Goal: Check status: Check status

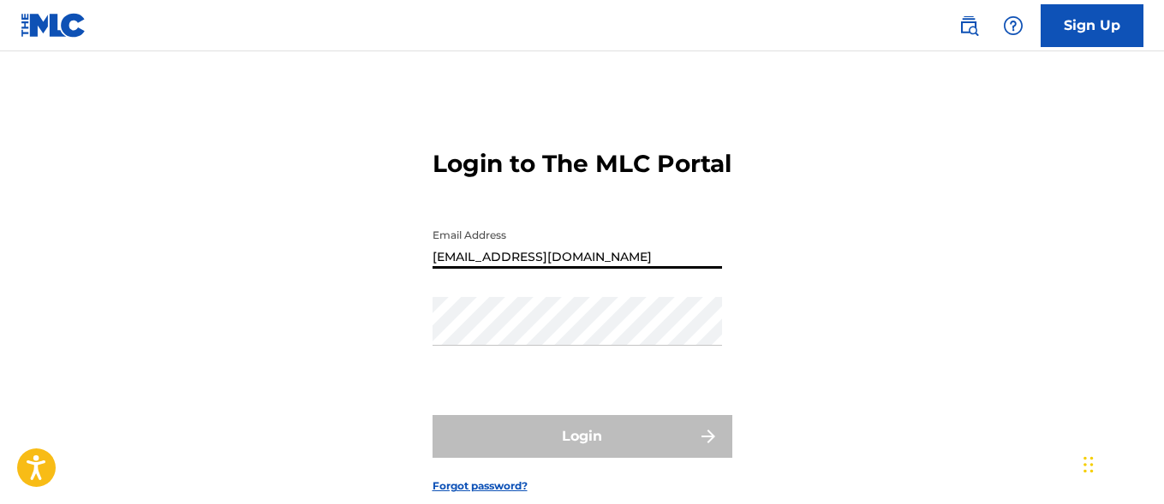
type input "[EMAIL_ADDRESS][DOMAIN_NAME]"
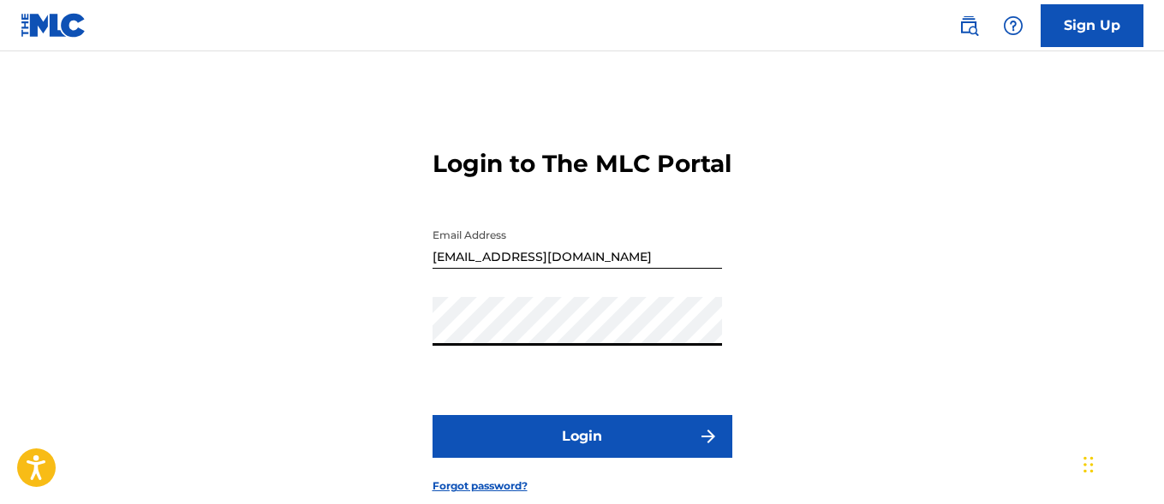
click at [581, 458] on button "Login" at bounding box center [582, 436] width 300 height 43
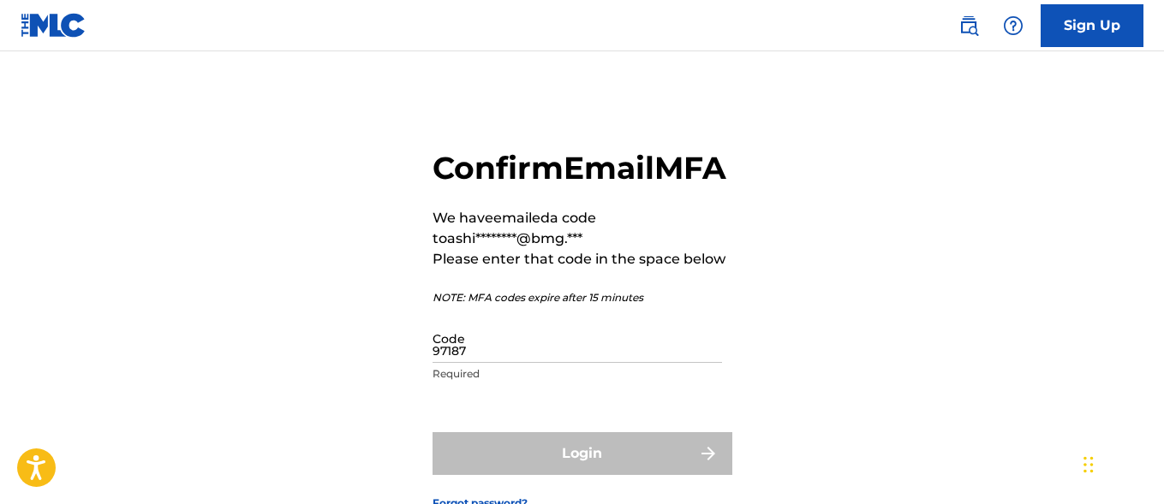
type input "971878"
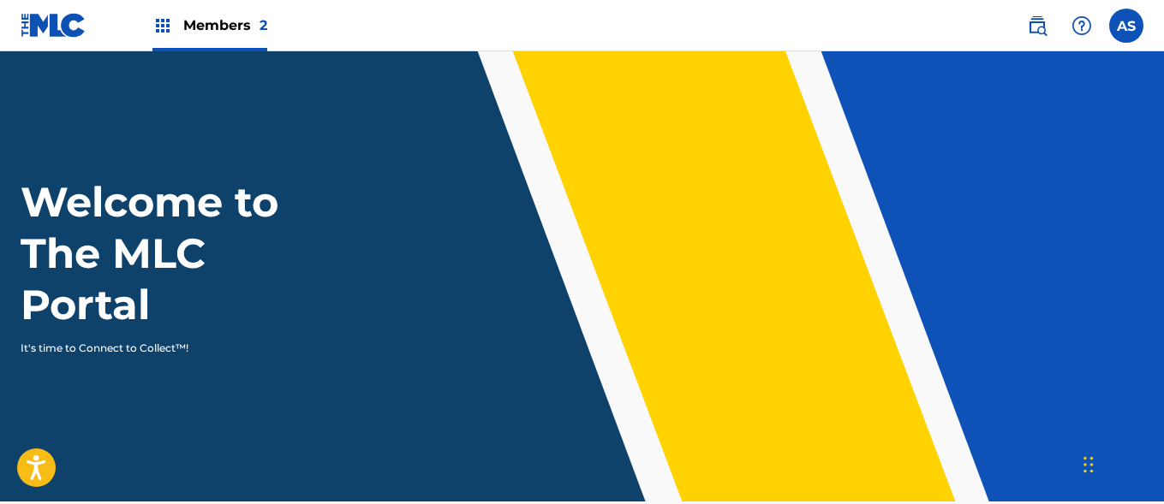
click at [163, 26] on img at bounding box center [162, 25] width 21 height 21
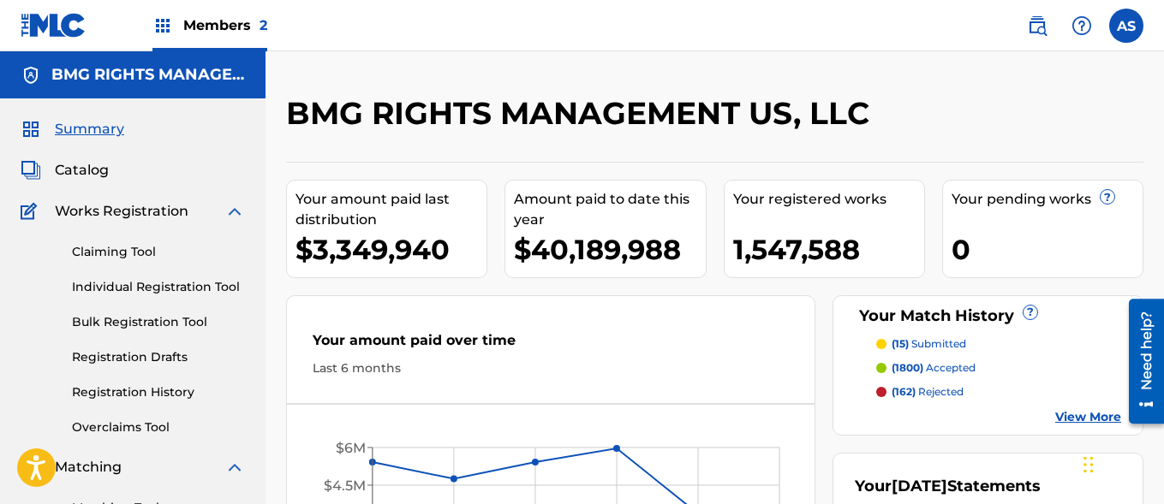
scroll to position [372, 0]
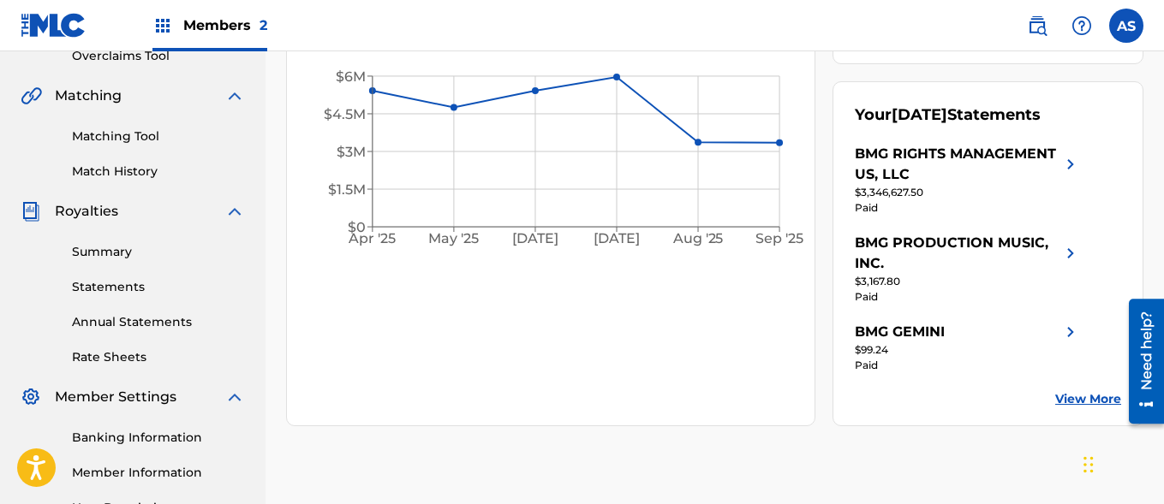
click at [158, 252] on link "Summary" at bounding box center [158, 252] width 173 height 18
